Goal: Check status: Check status

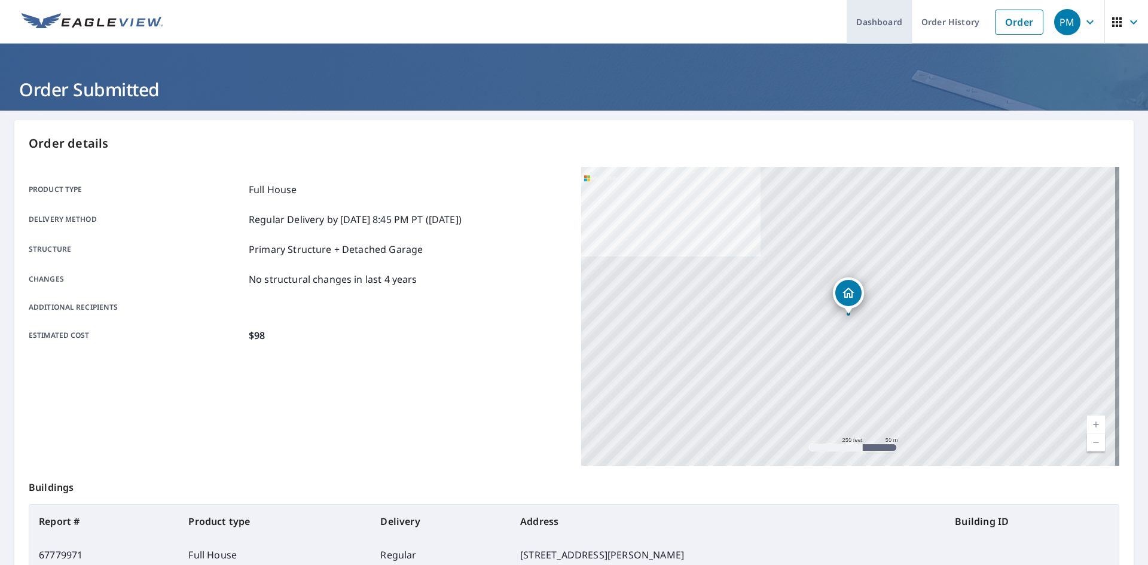
click at [883, 31] on link "Dashboard" at bounding box center [878, 22] width 65 height 44
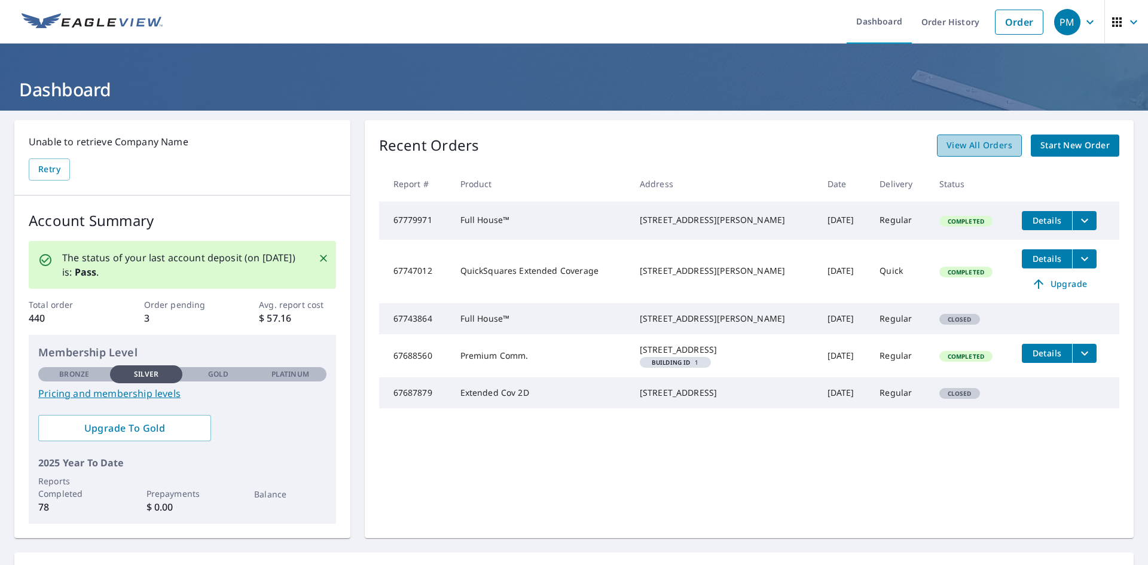
click at [982, 146] on span "View All Orders" at bounding box center [979, 145] width 66 height 15
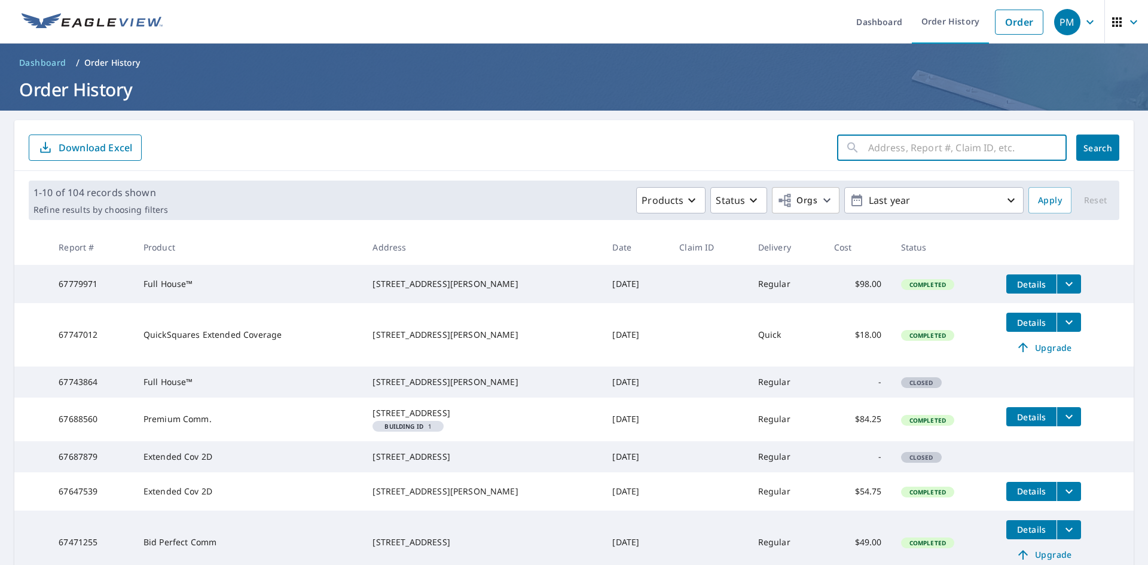
click at [943, 145] on input "text" at bounding box center [967, 147] width 198 height 33
paste input "[STREET_ADDRESS]"
type input "[STREET_ADDRESS]"
click at [1093, 148] on span "Search" at bounding box center [1097, 147] width 24 height 11
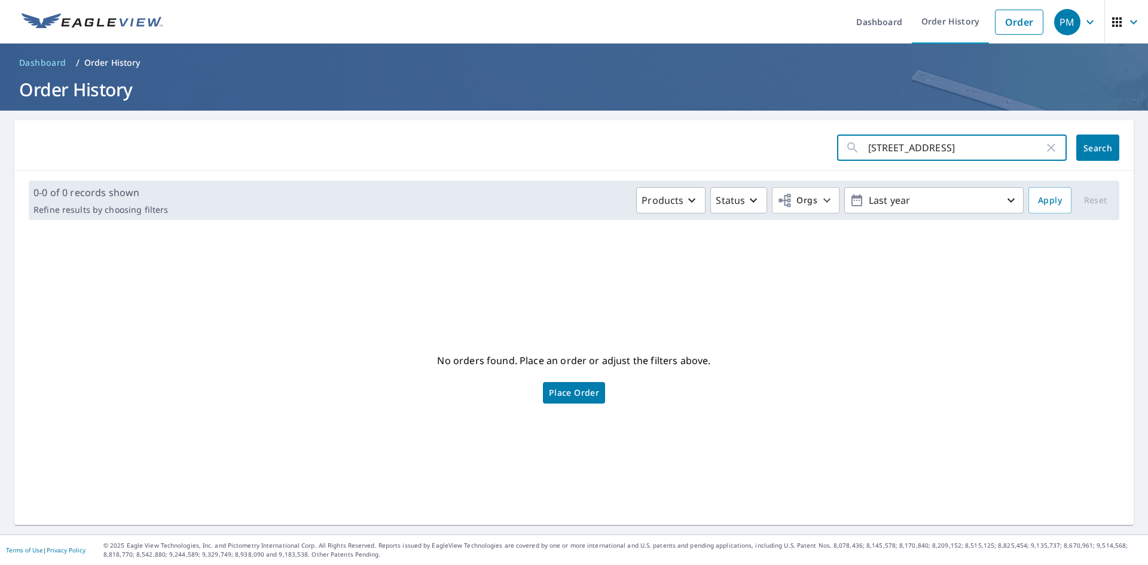
drag, startPoint x: 917, startPoint y: 150, endPoint x: 907, endPoint y: 84, distance: 67.1
click at [951, 146] on input "[STREET_ADDRESS]" at bounding box center [956, 147] width 176 height 33
type input "117 School"
click button "Search" at bounding box center [1097, 147] width 43 height 26
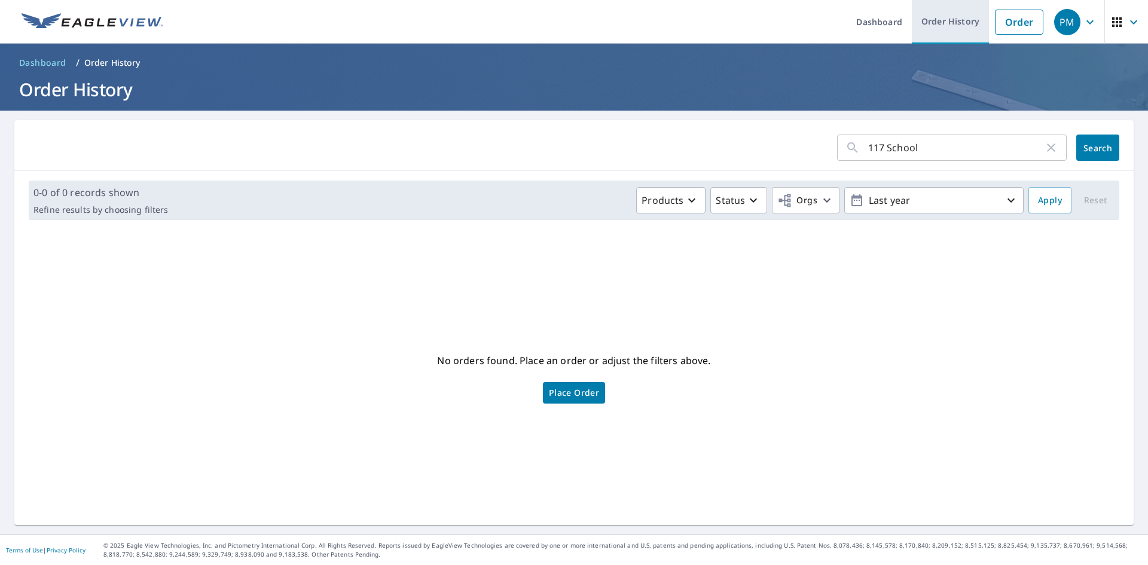
click at [926, 29] on link "Order History" at bounding box center [949, 22] width 77 height 44
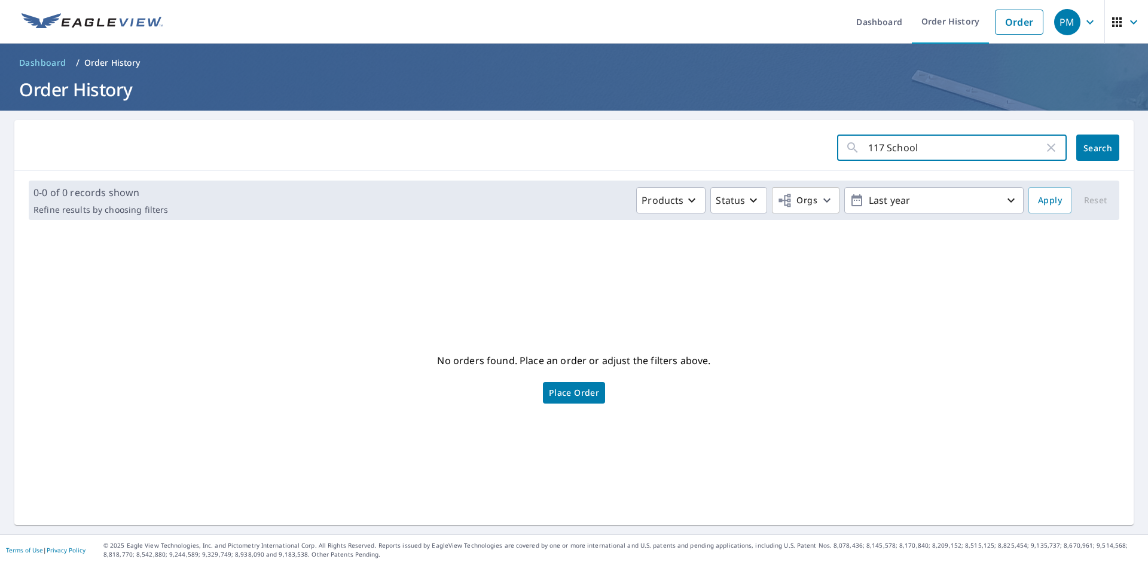
drag, startPoint x: 974, startPoint y: 155, endPoint x: 756, endPoint y: 155, distance: 217.5
click at [756, 155] on form "117 School ​ Search" at bounding box center [574, 147] width 1090 height 26
click at [1106, 146] on button "Search" at bounding box center [1097, 147] width 43 height 26
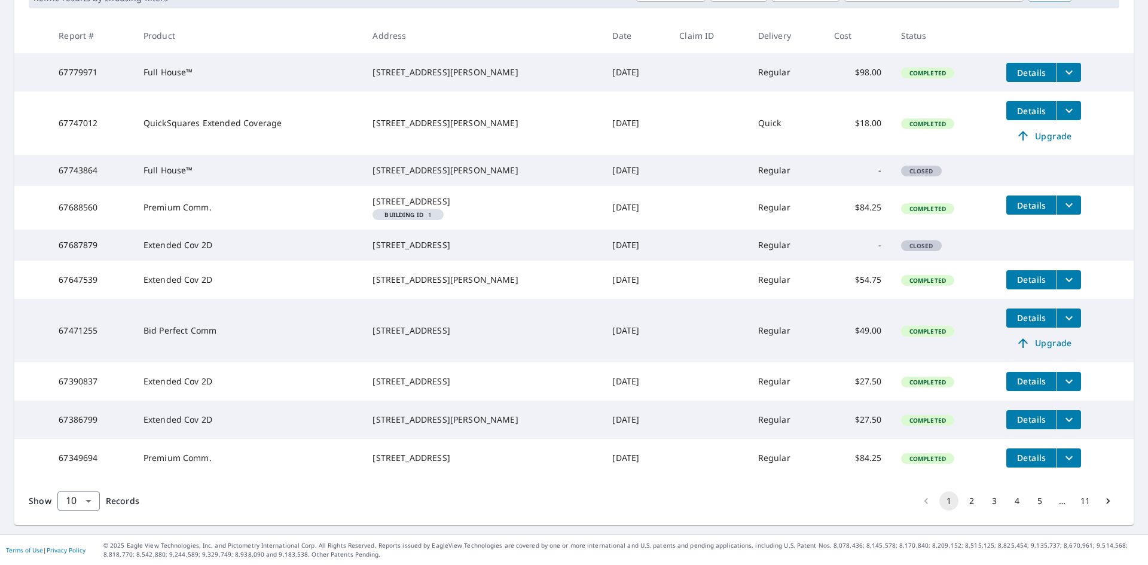
scroll to position [271, 0]
